Goal: Information Seeking & Learning: Learn about a topic

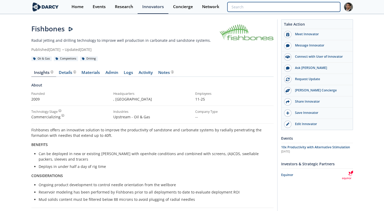
click at [305, 10] on input "search" at bounding box center [283, 7] width 112 height 10
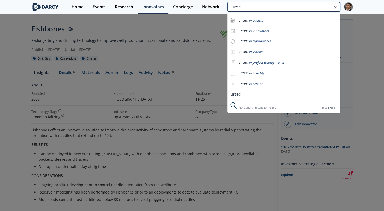
type input "urtec"
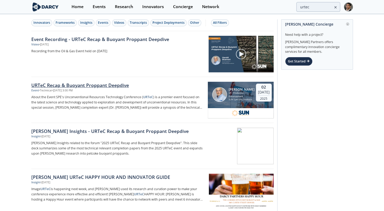
click at [102, 85] on div "URTeC Recap & Buoyant Proppant Deepdive" at bounding box center [117, 85] width 173 height 7
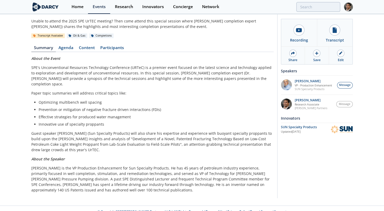
scroll to position [26, 0]
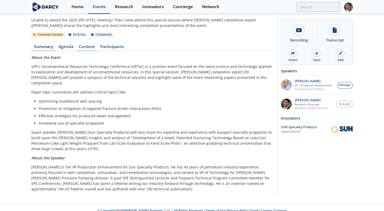
click at [86, 49] on link "Content" at bounding box center [86, 48] width 21 height 6
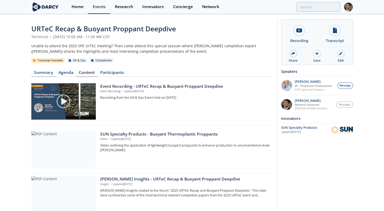
click at [45, 72] on link "Summary" at bounding box center [43, 73] width 25 height 6
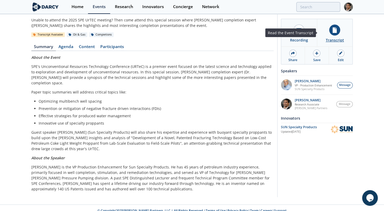
click at [336, 30] on icon at bounding box center [334, 29] width 4 height 5
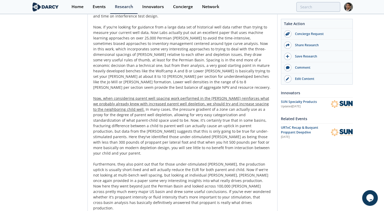
scroll to position [305, 0]
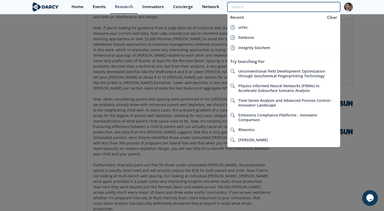
click at [315, 5] on input "search" at bounding box center [283, 7] width 112 height 10
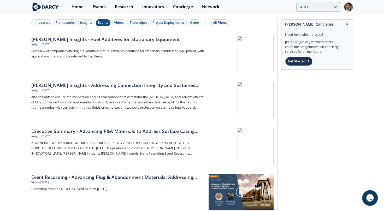
click at [100, 23] on div "Events" at bounding box center [103, 22] width 10 height 5
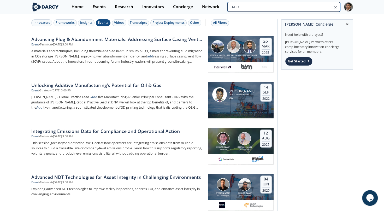
click at [311, 7] on input "ADD" at bounding box center [283, 7] width 112 height 10
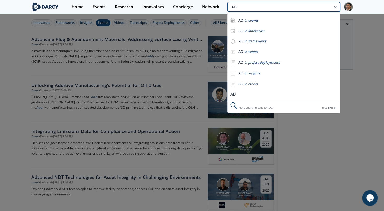
type input "A"
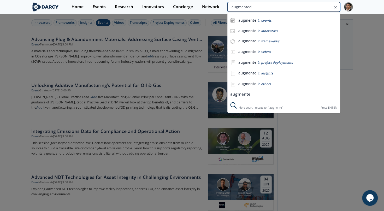
type input "augmented"
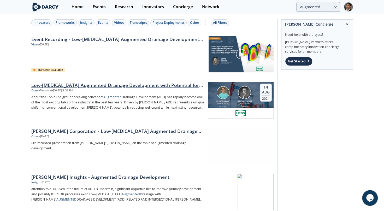
click at [148, 84] on div "Low-[MEDICAL_DATA] Augmented Drainage Development with Potential for U-Shaped a…" at bounding box center [117, 85] width 173 height 7
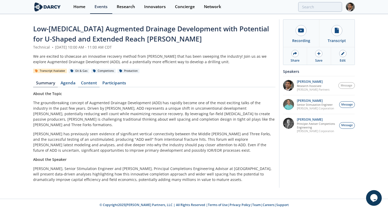
click at [89, 83] on link "Content" at bounding box center [88, 84] width 21 height 6
type input "augmented"
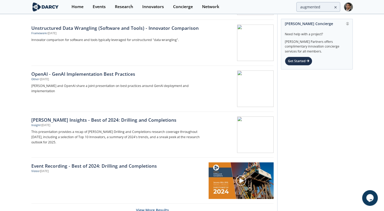
scroll to position [769, 0]
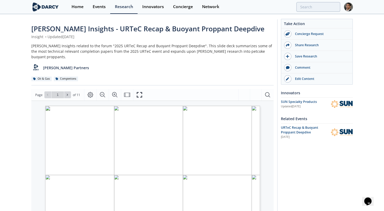
scroll to position [43, 0]
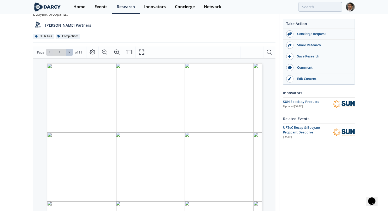
click at [69, 51] on icon at bounding box center [69, 52] width 1 height 2
type input "2"
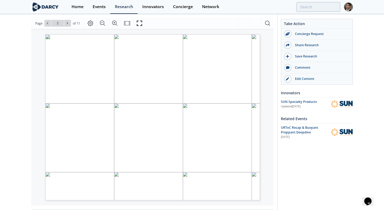
scroll to position [72, 0]
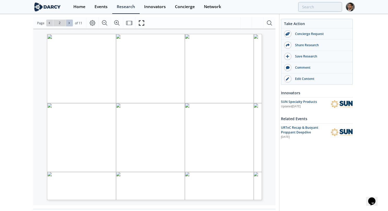
click at [68, 21] on icon at bounding box center [69, 22] width 3 height 3
type input "3"
click at [68, 21] on icon at bounding box center [69, 22] width 3 height 3
type input "4"
click at [49, 20] on button at bounding box center [49, 23] width 7 height 7
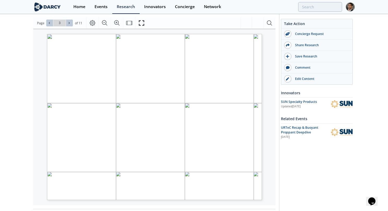
click at [69, 22] on icon at bounding box center [69, 23] width 1 height 2
type input "4"
drag, startPoint x: 170, startPoint y: 96, endPoint x: 166, endPoint y: 95, distance: 3.2
click at [159, 34] on span "Understanding and Managing Parent–Child Well Interactions in the Bakken 3 42427…" at bounding box center [159, 34] width 0 height 0
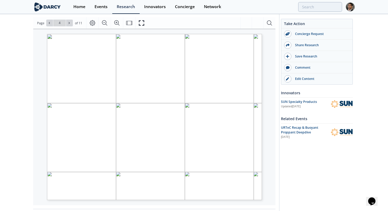
drag, startPoint x: 162, startPoint y: 109, endPoint x: 119, endPoint y: 109, distance: 43.3
click at [159, 34] on span "Analysis of Far-Field Drainage from Pilot Experiments in the Bakken 5 4199865" at bounding box center [159, 34] width 0 height 0
drag, startPoint x: 119, startPoint y: 109, endPoint x: 163, endPoint y: 107, distance: 44.1
click at [163, 34] on p "Proprietary and confidential 2025 SPE UNCONVENTIONAL RESOURCES TECHNOLOGY CONFE…" at bounding box center [158, 34] width 223 height 0
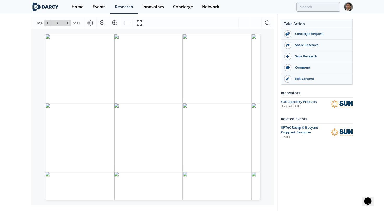
drag, startPoint x: 163, startPoint y: 107, endPoint x: 162, endPoint y: 110, distance: 2.8
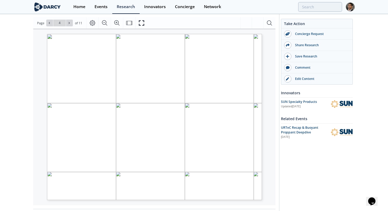
click at [160, 113] on span "Analysis of Far-Field Drainage from Pilot Experiments in the Bakken 5 4199865" at bounding box center [114, 115] width 122 height 4
drag, startPoint x: 84, startPoint y: 110, endPoint x: 163, endPoint y: 108, distance: 79.6
click at [159, 34] on span "Analysis of Far-Field Drainage from Pilot Experiments in the Bakken 5 4199865" at bounding box center [159, 34] width 0 height 0
drag, startPoint x: 82, startPoint y: 109, endPoint x: 161, endPoint y: 109, distance: 79.5
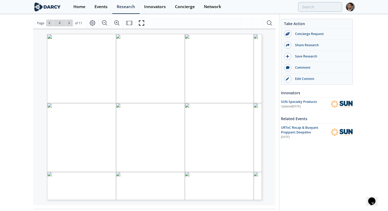
click at [159, 34] on span "Analysis of Far-Field Drainage from Pilot Experiments in the Bakken 5 4199865" at bounding box center [159, 34] width 0 height 0
drag, startPoint x: 83, startPoint y: 109, endPoint x: 163, endPoint y: 110, distance: 79.3
click at [159, 34] on span "Analysis of Far-Field Drainage from Pilot Experiments in the Bakken 5 4199865" at bounding box center [159, 34] width 0 height 0
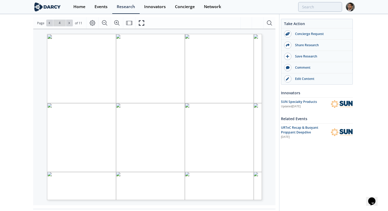
drag, startPoint x: 81, startPoint y: 108, endPoint x: 159, endPoint y: 108, distance: 77.7
click at [159, 113] on span "Analysis of Far-Field Drainage from Pilot Experiments in the Bakken 5 4199865" at bounding box center [114, 115] width 122 height 4
